Goal: Task Accomplishment & Management: Manage account settings

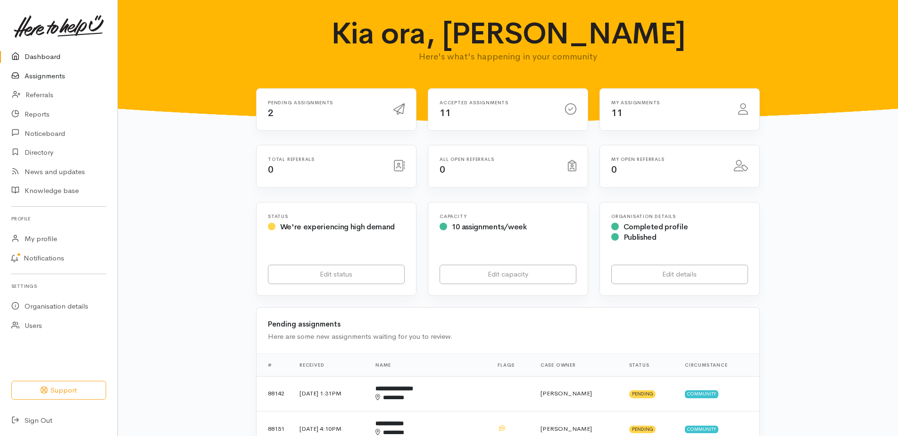
click at [55, 84] on link "Assignments" at bounding box center [58, 76] width 117 height 19
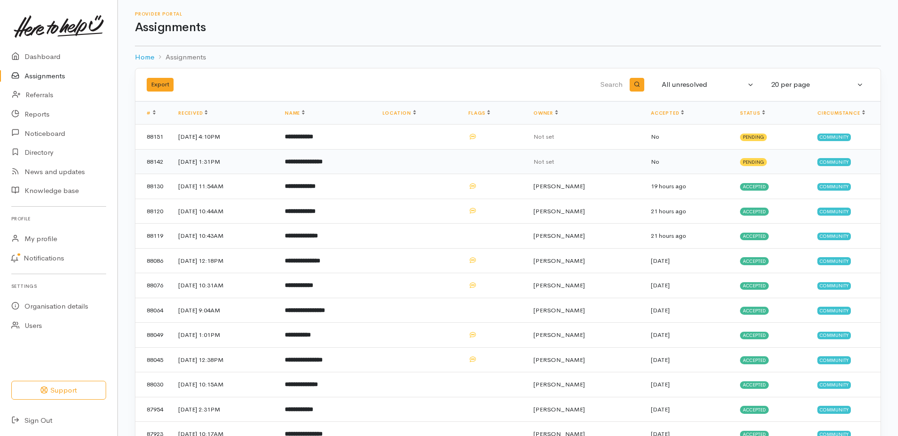
click at [323, 165] on b "**********" at bounding box center [304, 161] width 38 height 6
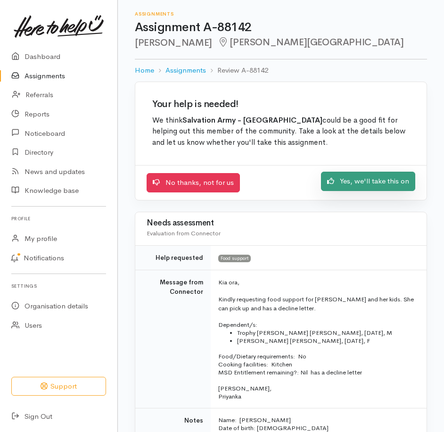
click at [348, 191] on link "Yes, we'll take this on" at bounding box center [368, 181] width 94 height 19
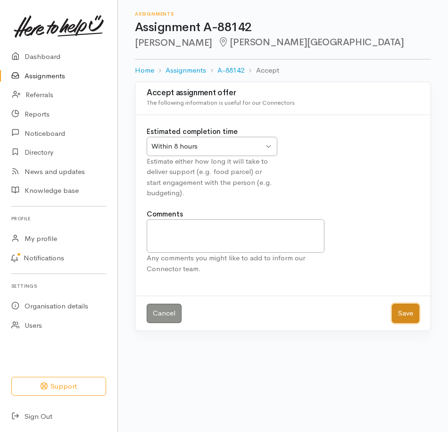
click at [396, 323] on button "Save" at bounding box center [405, 313] width 27 height 19
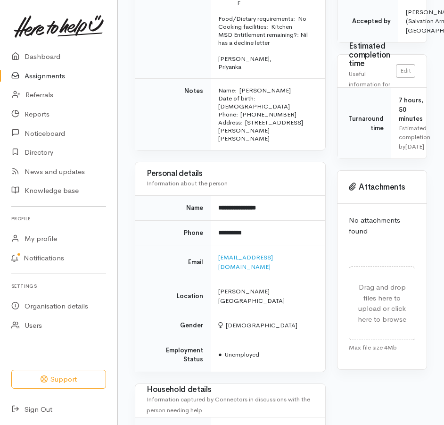
scroll to position [330, 0]
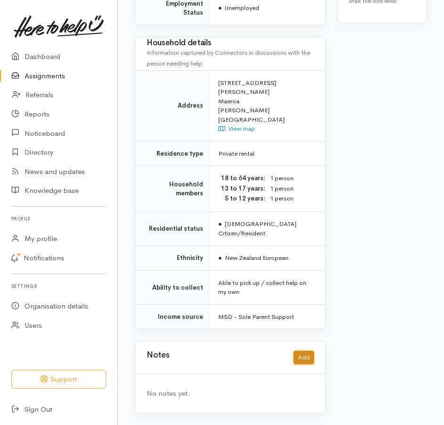
click at [302, 351] on button "Add" at bounding box center [304, 358] width 20 height 14
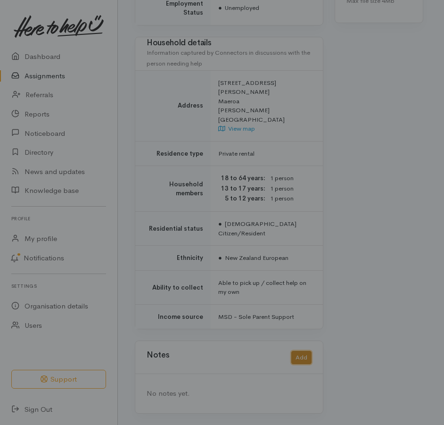
scroll to position [709, 0]
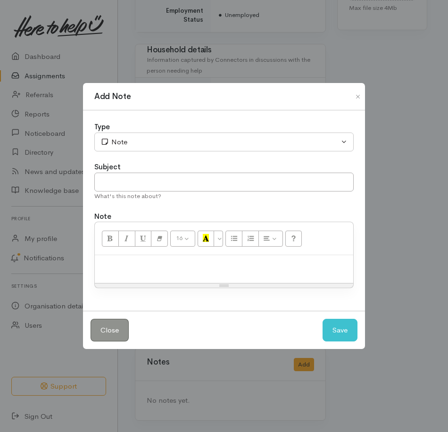
click at [149, 268] on p at bounding box center [224, 265] width 249 height 11
click at [342, 341] on button "Save" at bounding box center [340, 330] width 35 height 23
click at [335, 339] on button "Save" at bounding box center [340, 330] width 35 height 23
click at [201, 55] on div "Add Note Type Correspondence Discussion Email Note Phone call SMS text message …" at bounding box center [224, 216] width 448 height 432
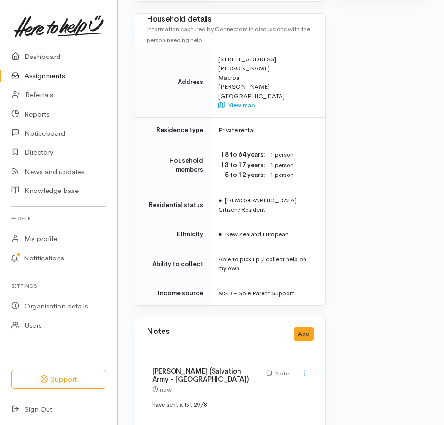
scroll to position [650, 0]
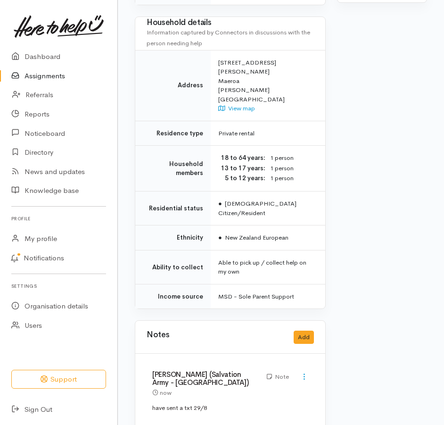
click at [42, 83] on link "Assignments" at bounding box center [58, 76] width 117 height 19
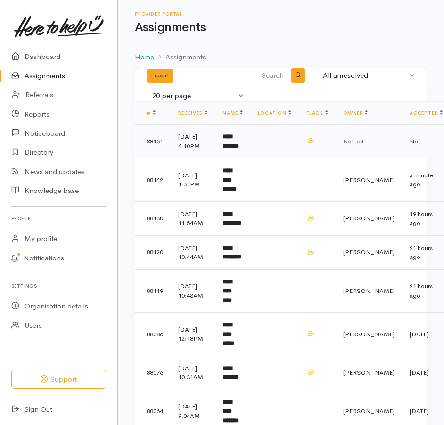
click at [239, 149] on b "**********" at bounding box center [231, 141] width 17 height 16
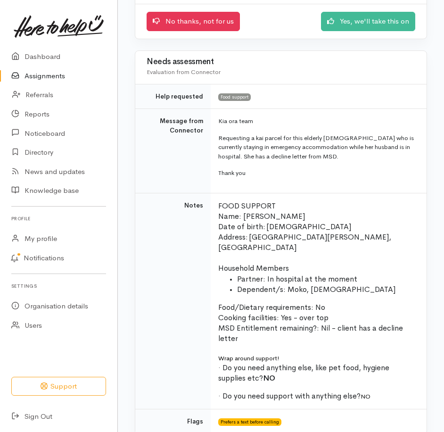
scroll to position [189, 0]
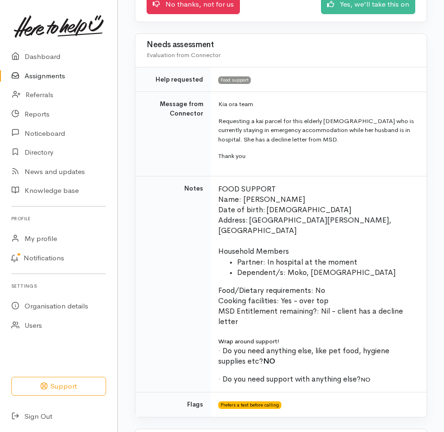
click at [60, 82] on link "Assignments" at bounding box center [58, 76] width 117 height 19
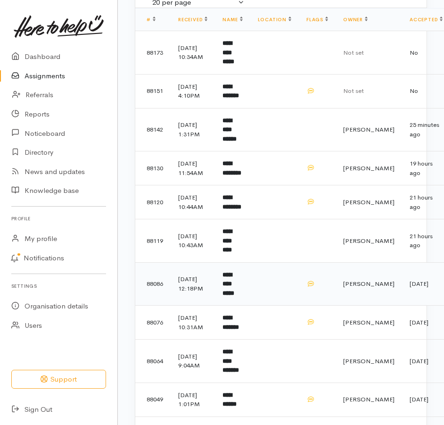
scroll to position [94, 0]
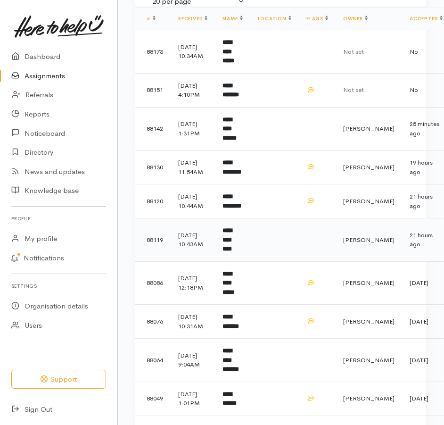
click at [232, 252] on b "**********" at bounding box center [227, 239] width 9 height 25
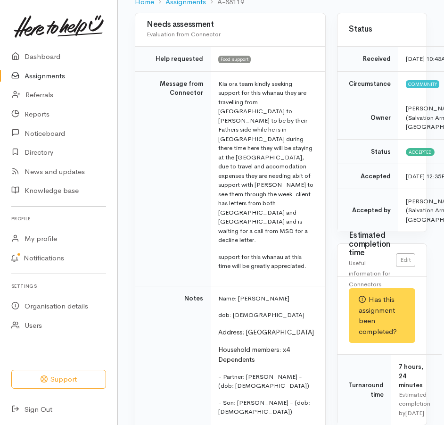
scroll to position [142, 0]
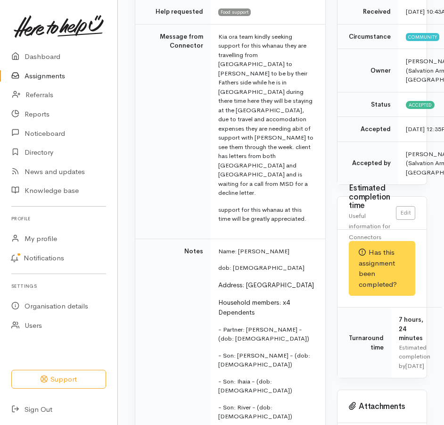
drag, startPoint x: 30, startPoint y: 81, endPoint x: 141, endPoint y: 92, distance: 111.4
click at [31, 81] on link "Assignments" at bounding box center [58, 76] width 117 height 19
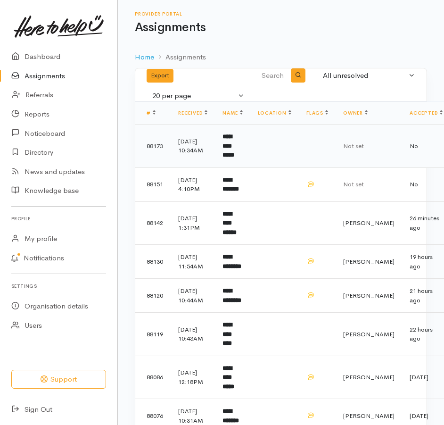
click at [234, 158] on b "**********" at bounding box center [229, 145] width 12 height 25
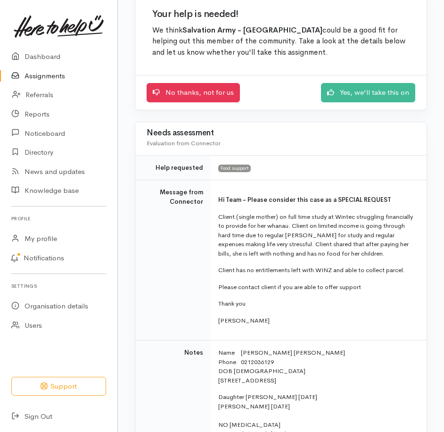
scroll to position [94, 0]
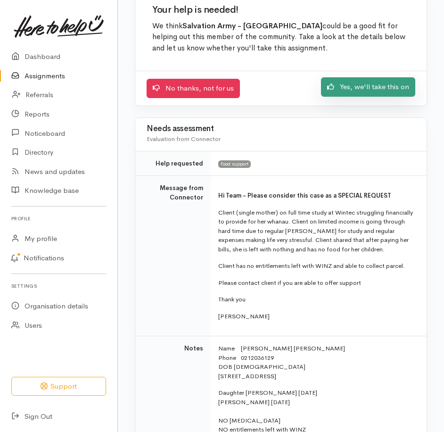
click at [348, 97] on link "Yes, we'll take this on" at bounding box center [368, 86] width 94 height 19
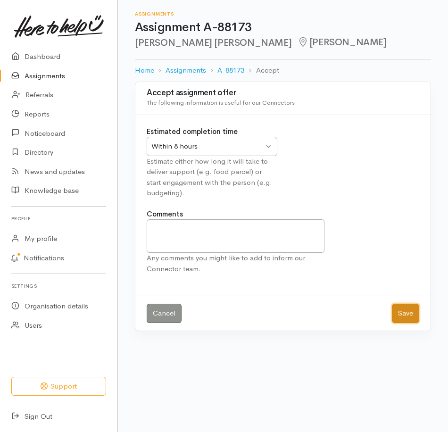
click at [404, 323] on button "Save" at bounding box center [405, 313] width 27 height 19
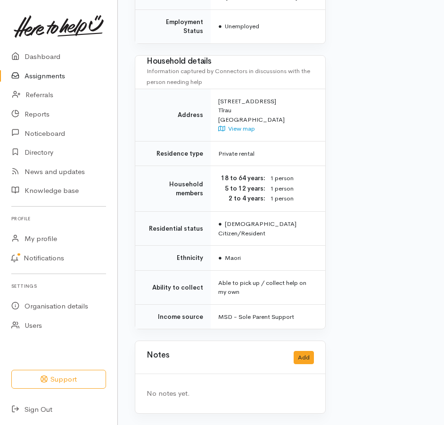
scroll to position [832, 0]
click at [299, 351] on button "Add" at bounding box center [304, 358] width 20 height 14
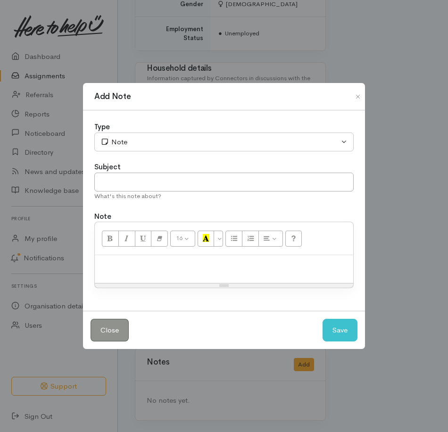
click at [149, 261] on div at bounding box center [224, 269] width 258 height 28
click at [333, 339] on button "Save" at bounding box center [340, 330] width 35 height 23
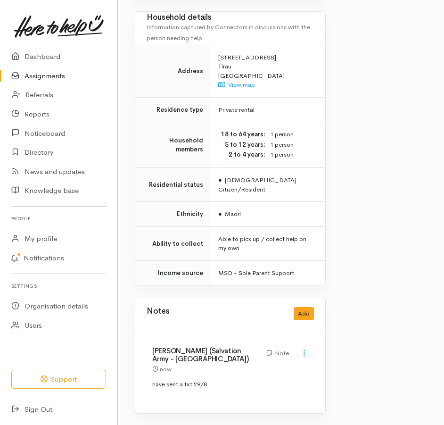
click at [35, 83] on link "Assignments" at bounding box center [58, 76] width 117 height 19
